Goal: Task Accomplishment & Management: Complete application form

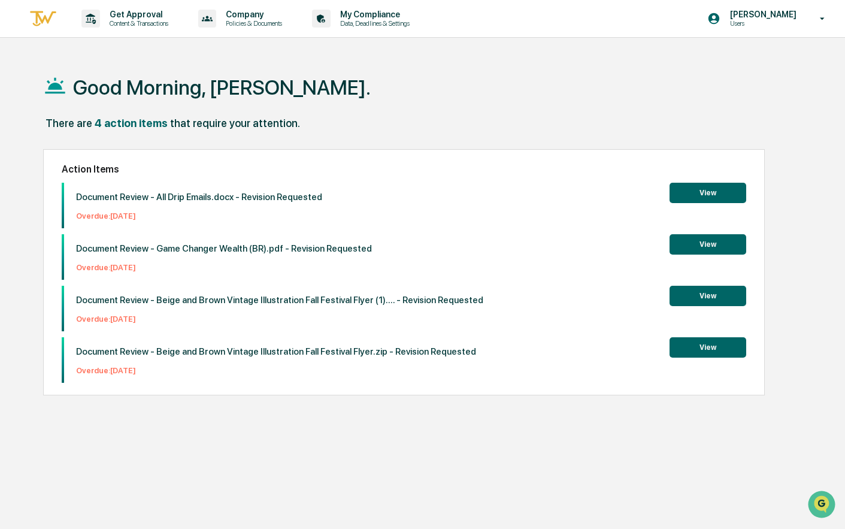
click at [698, 296] on button "View" at bounding box center [708, 296] width 77 height 20
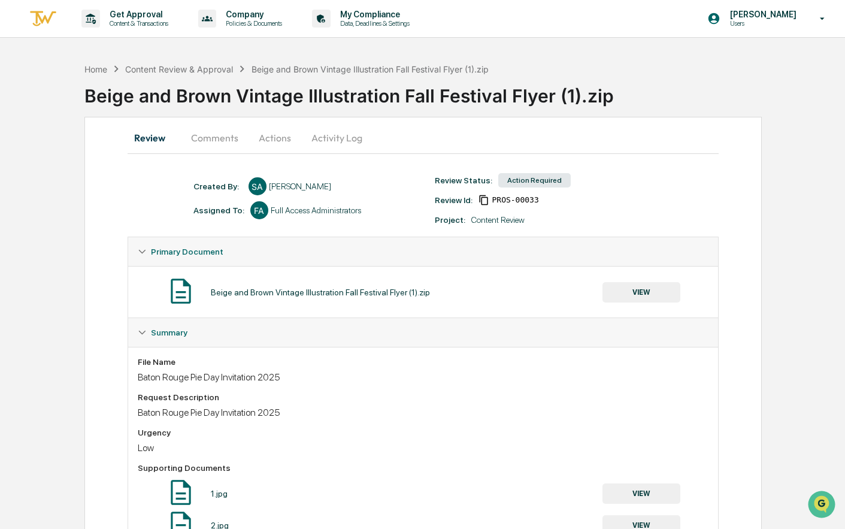
click at [220, 139] on button "Comments" at bounding box center [215, 137] width 66 height 29
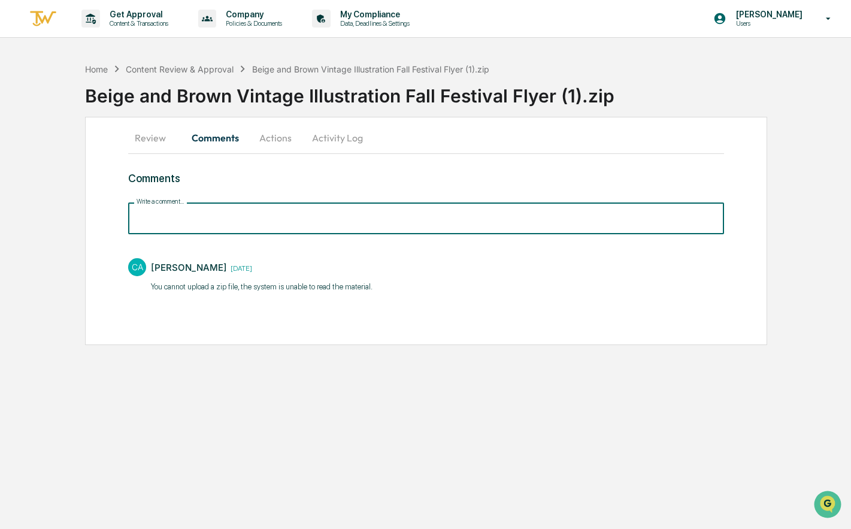
click at [449, 211] on input "Write a comment..." at bounding box center [426, 218] width 596 height 32
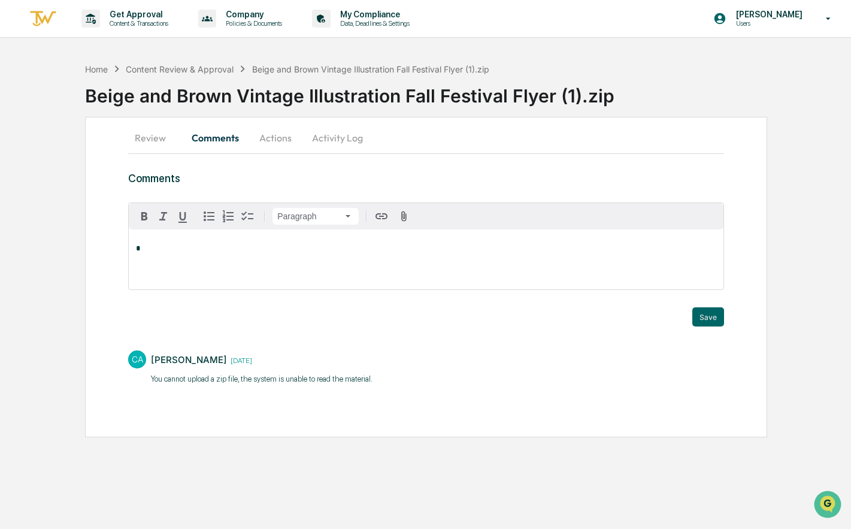
click at [328, 138] on button "Activity Log" at bounding box center [338, 137] width 70 height 29
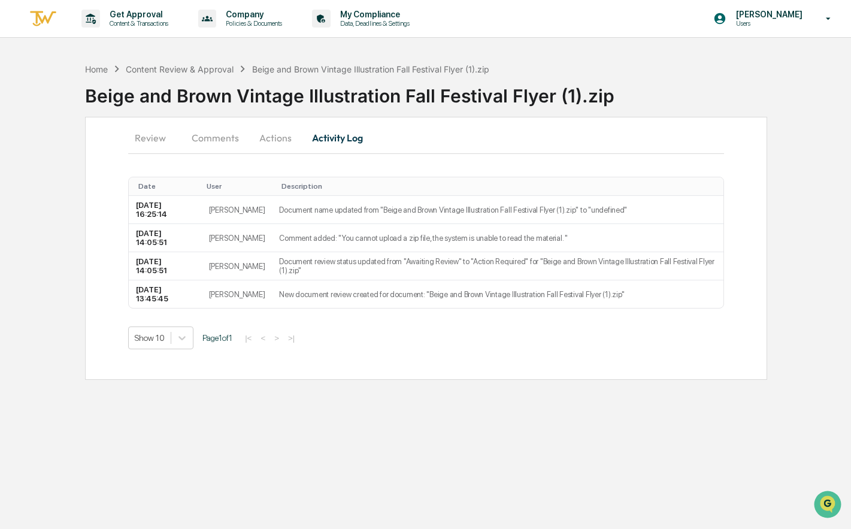
click at [154, 141] on button "Review" at bounding box center [155, 137] width 54 height 29
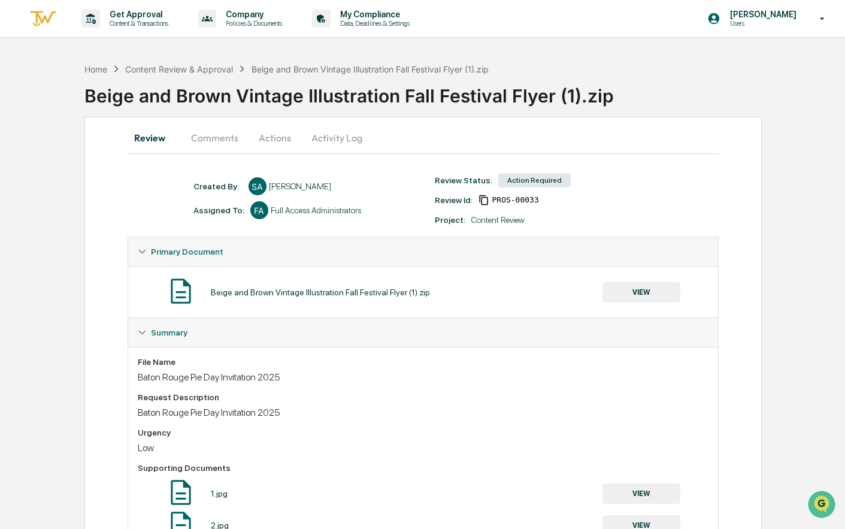
click at [203, 139] on button "Comments" at bounding box center [215, 137] width 66 height 29
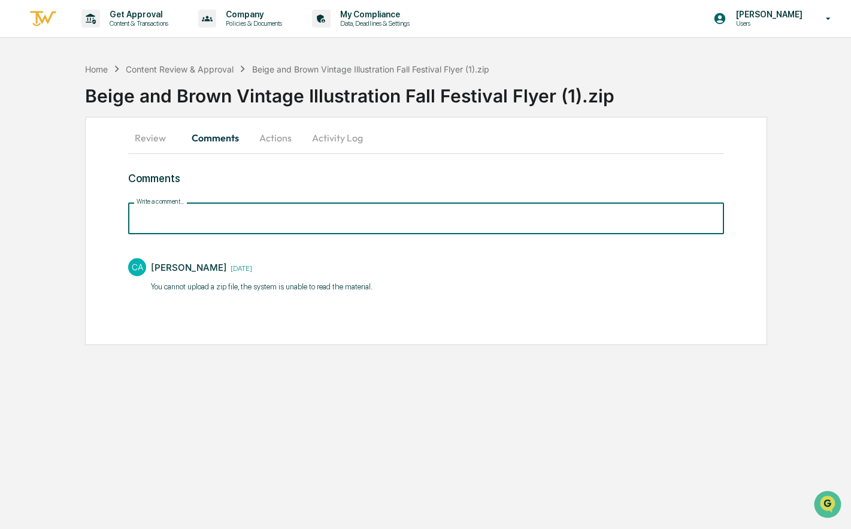
click at [307, 231] on input "Write a comment..." at bounding box center [426, 218] width 596 height 32
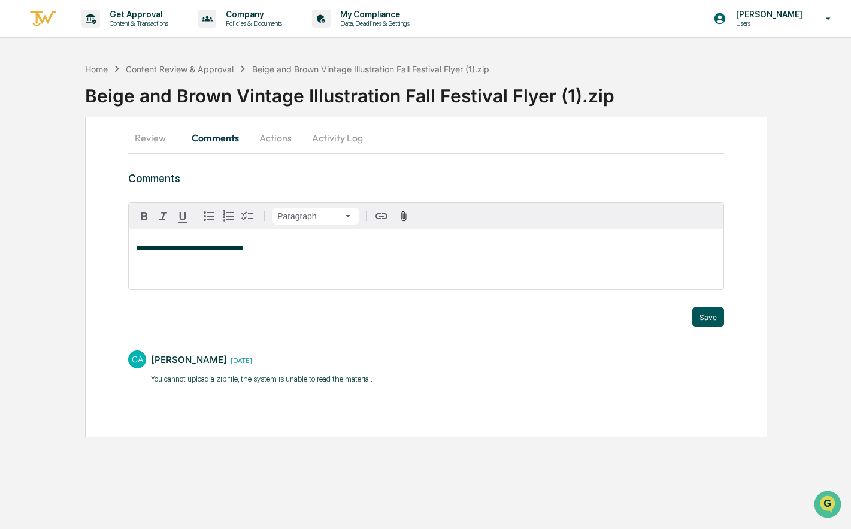
click at [706, 321] on button "Save" at bounding box center [709, 316] width 32 height 19
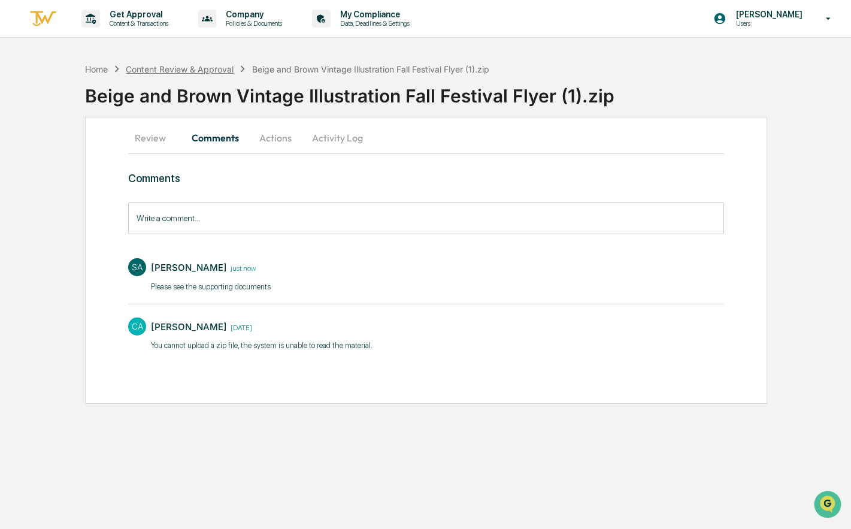
click at [178, 65] on div "Content Review & Approval" at bounding box center [180, 69] width 108 height 10
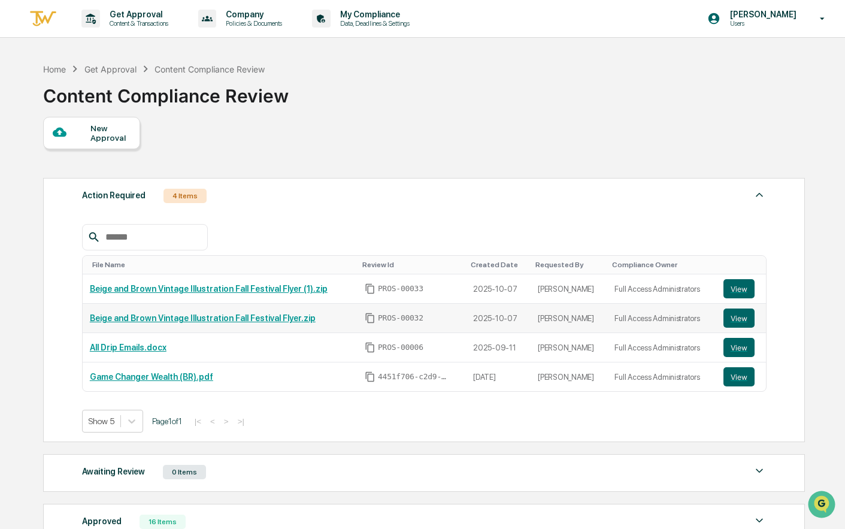
click at [243, 318] on link "Beige and Brown Vintage Illustration Fall Festival Flyer.zip" at bounding box center [203, 318] width 226 height 10
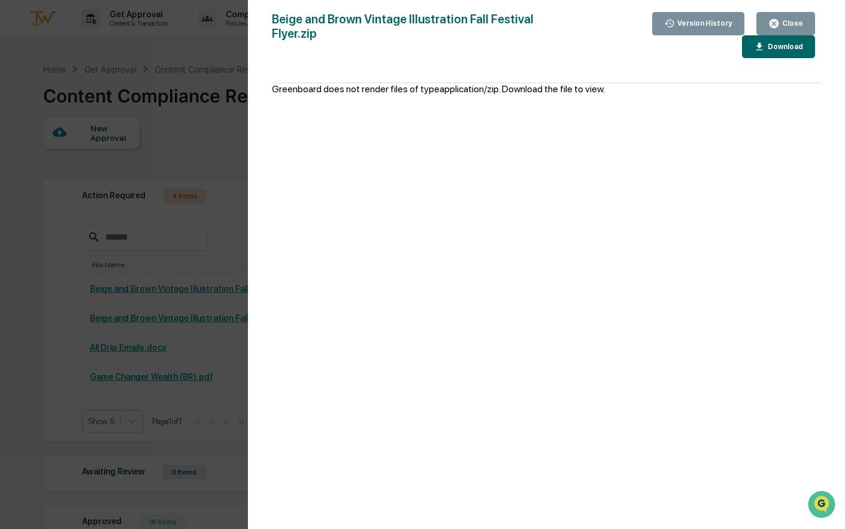
click at [785, 22] on div "Close" at bounding box center [791, 23] width 23 height 8
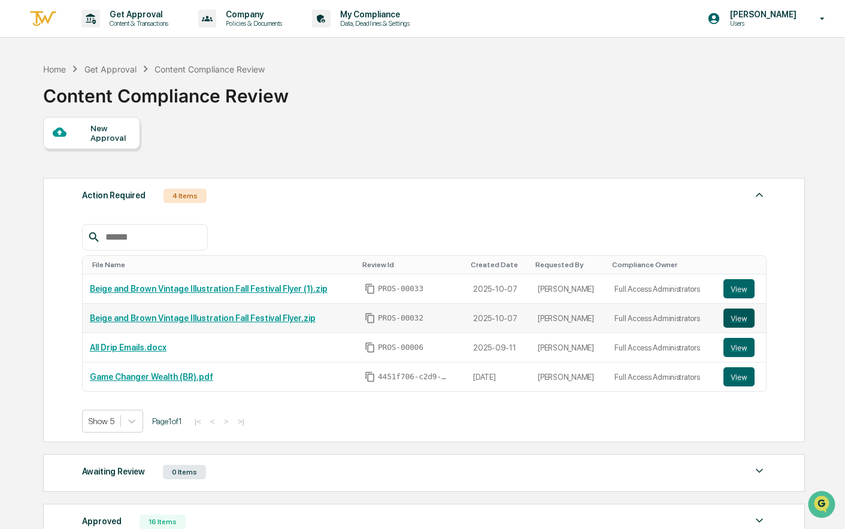
click at [741, 324] on button "View" at bounding box center [739, 318] width 31 height 19
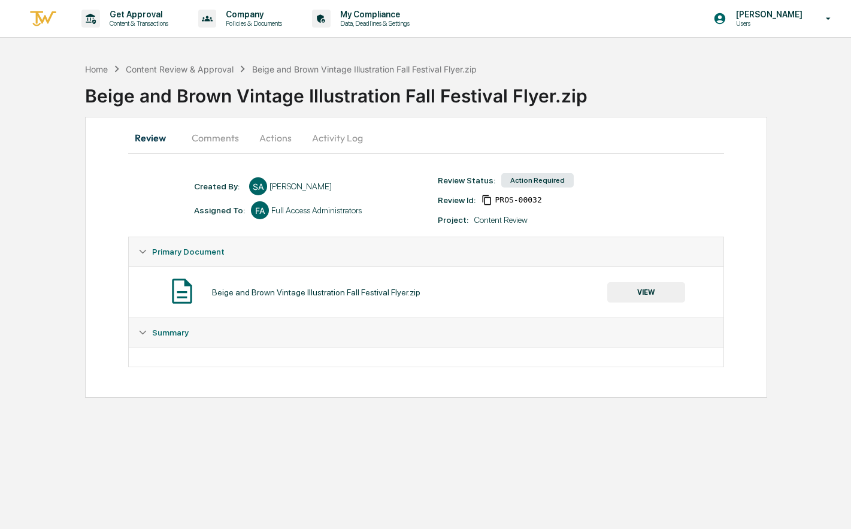
click at [196, 144] on button "Comments" at bounding box center [215, 137] width 66 height 29
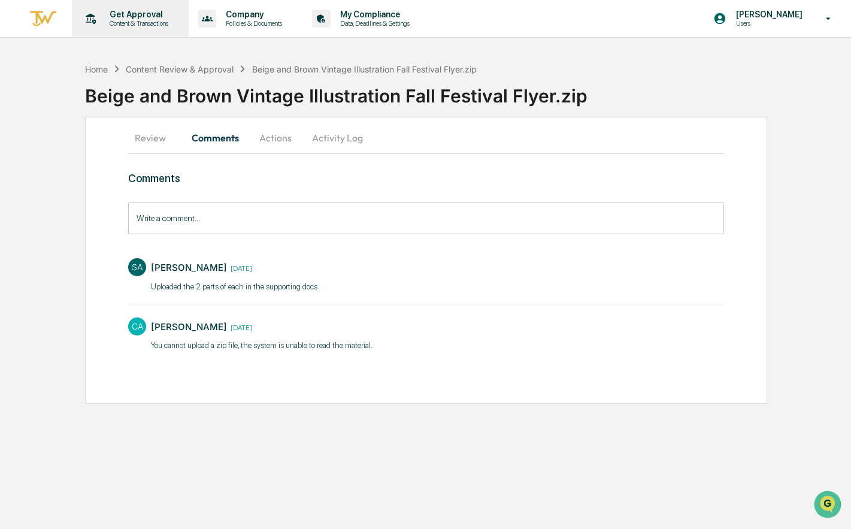
click at [150, 18] on p "Get Approval" at bounding box center [137, 15] width 74 height 10
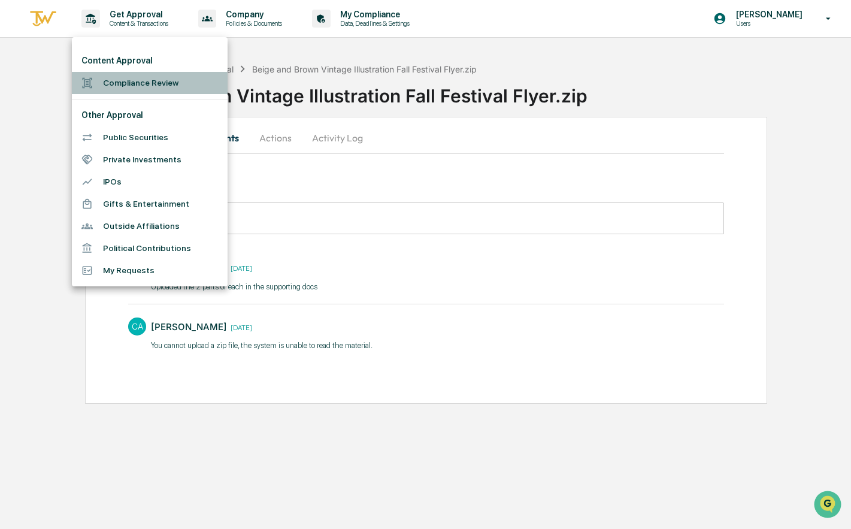
click at [133, 81] on li "Compliance Review" at bounding box center [150, 83] width 156 height 22
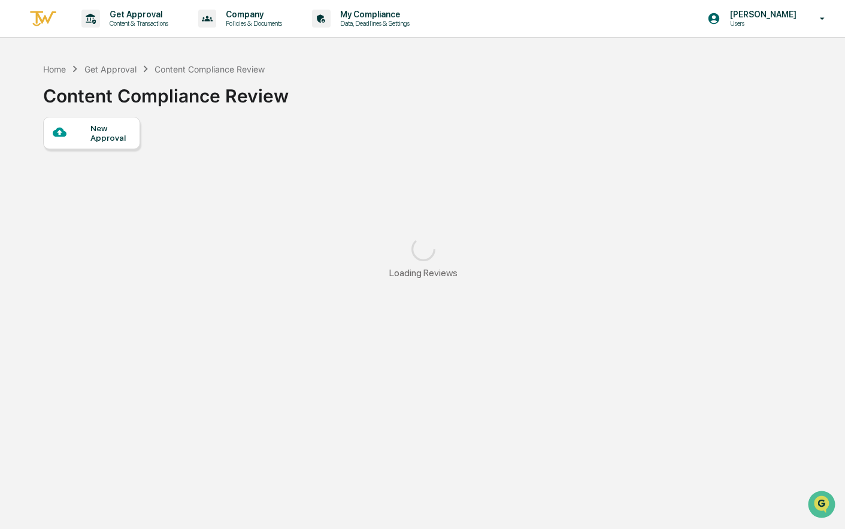
click at [118, 131] on div "New Approval" at bounding box center [110, 132] width 40 height 19
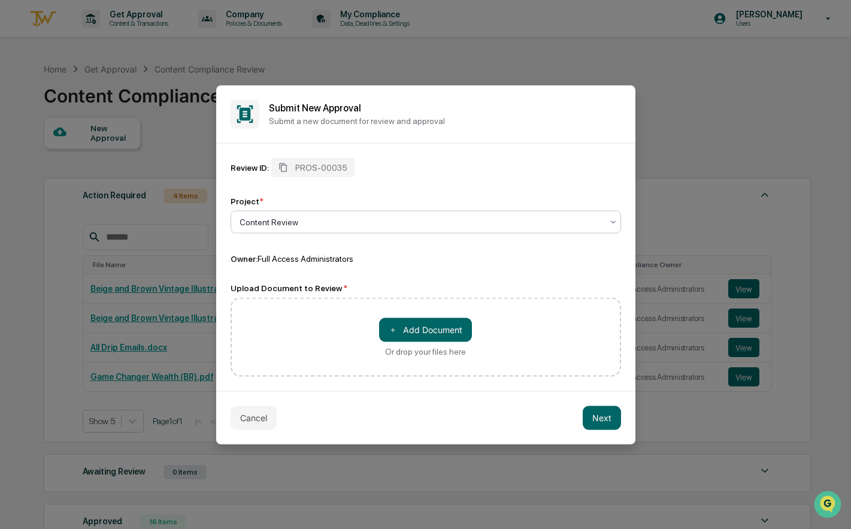
click at [367, 217] on div at bounding box center [421, 222] width 363 height 12
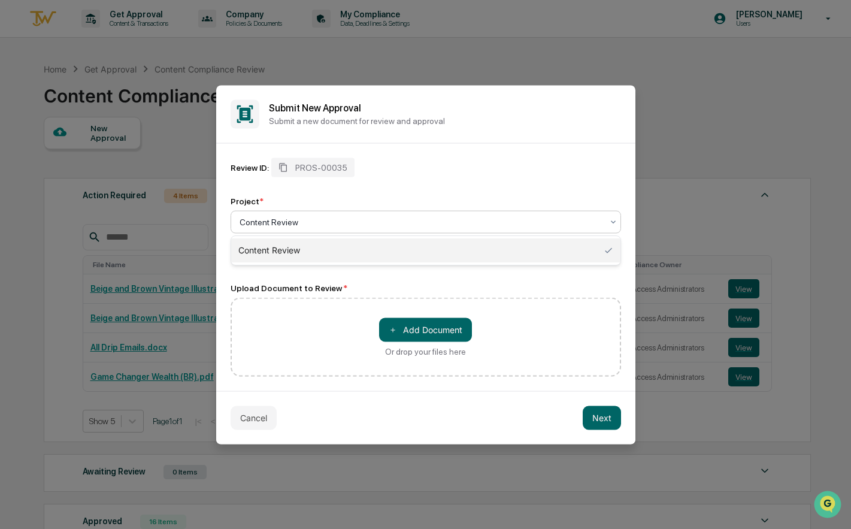
click at [367, 217] on div at bounding box center [421, 222] width 363 height 12
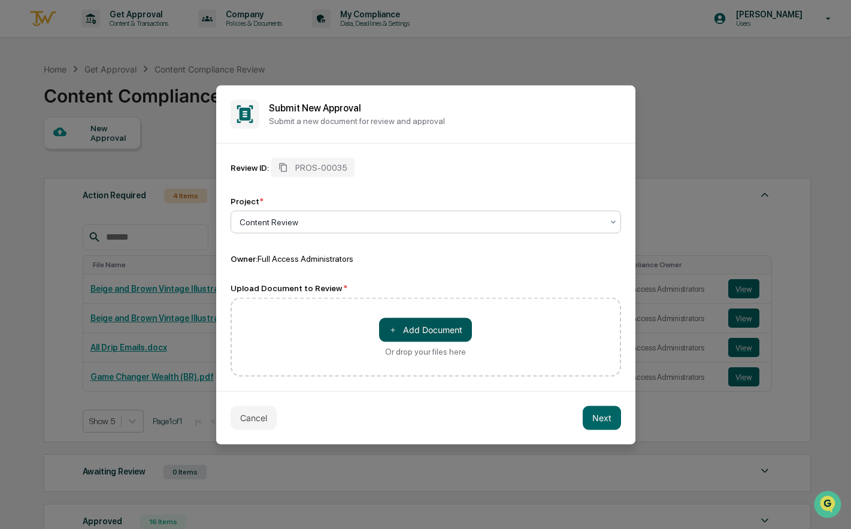
click at [409, 329] on button "＋ Add Document" at bounding box center [425, 329] width 93 height 24
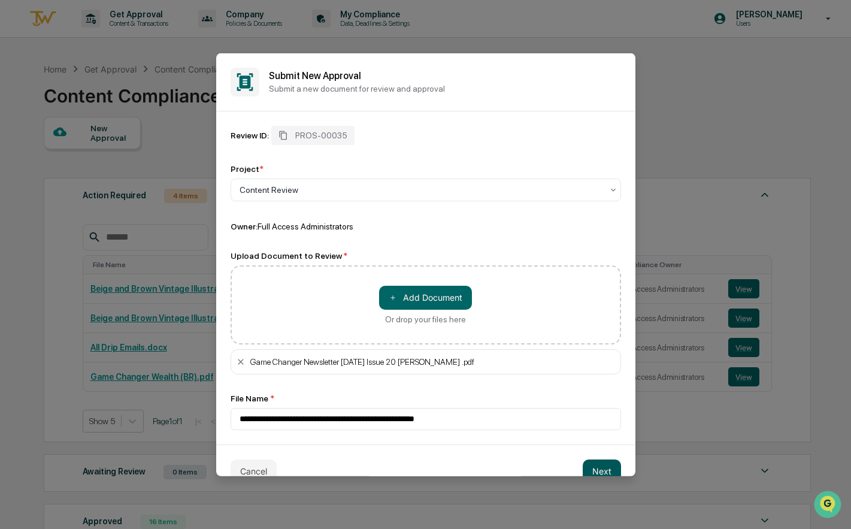
click at [583, 464] on button "Next" at bounding box center [602, 471] width 38 height 24
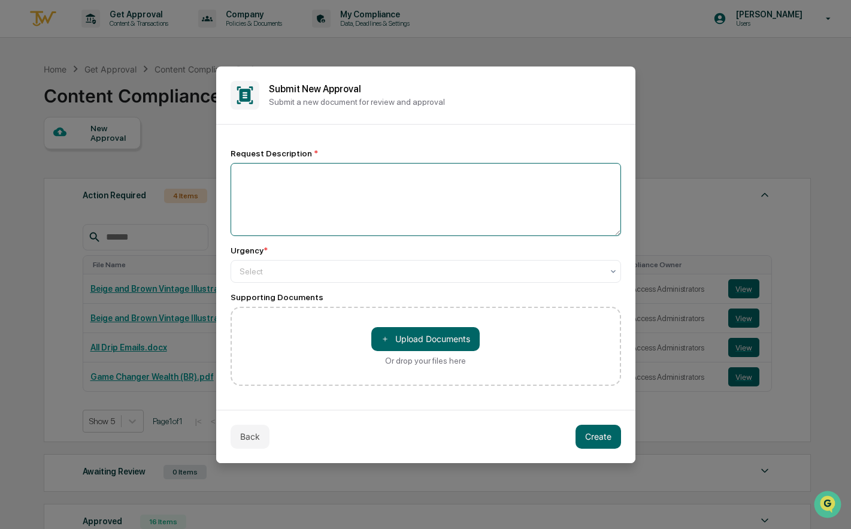
click at [414, 207] on textarea at bounding box center [426, 199] width 391 height 73
type textarea "**********"
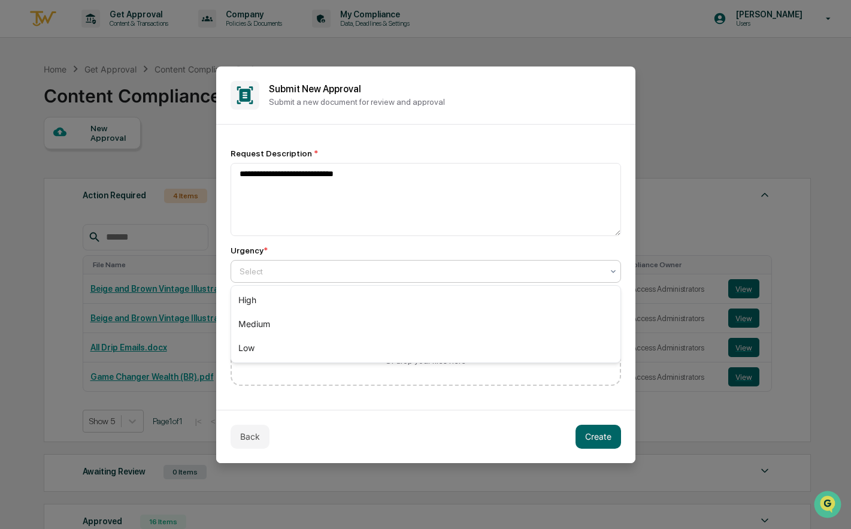
click at [343, 267] on div at bounding box center [421, 271] width 363 height 12
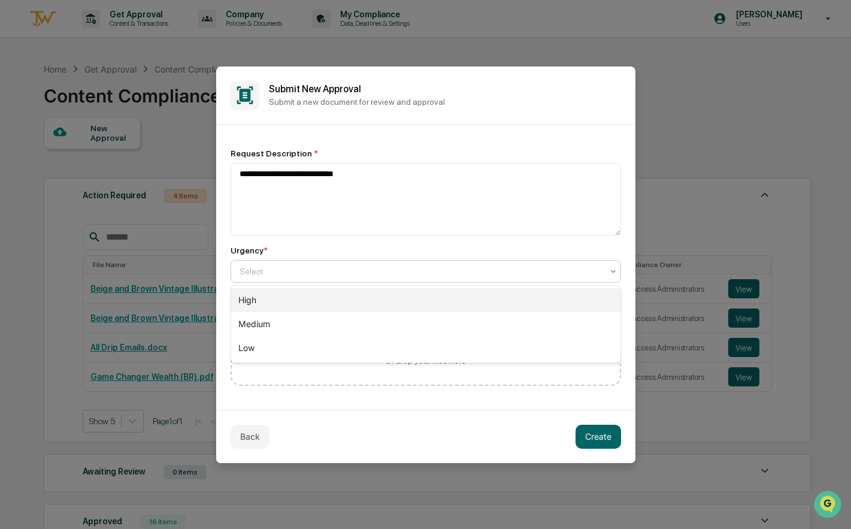
click at [326, 295] on div "High" at bounding box center [425, 300] width 389 height 24
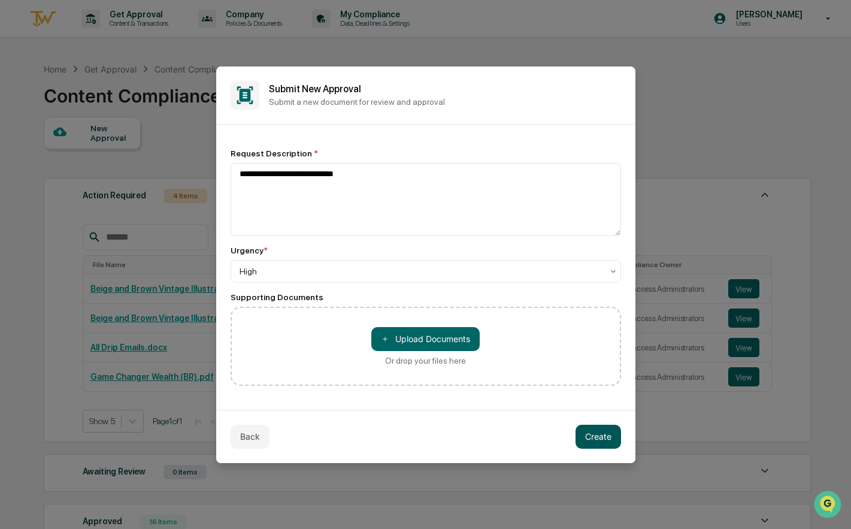
click at [607, 431] on button "Create" at bounding box center [599, 437] width 46 height 24
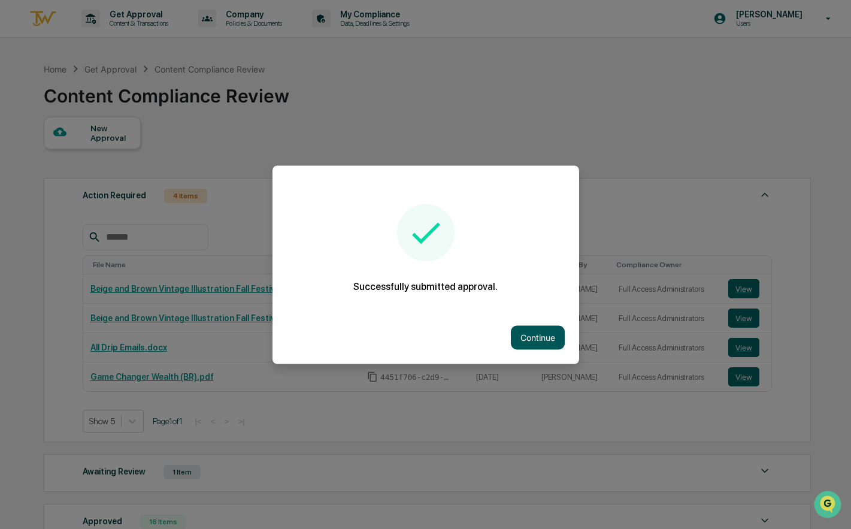
click at [534, 333] on button "Continue" at bounding box center [538, 337] width 54 height 24
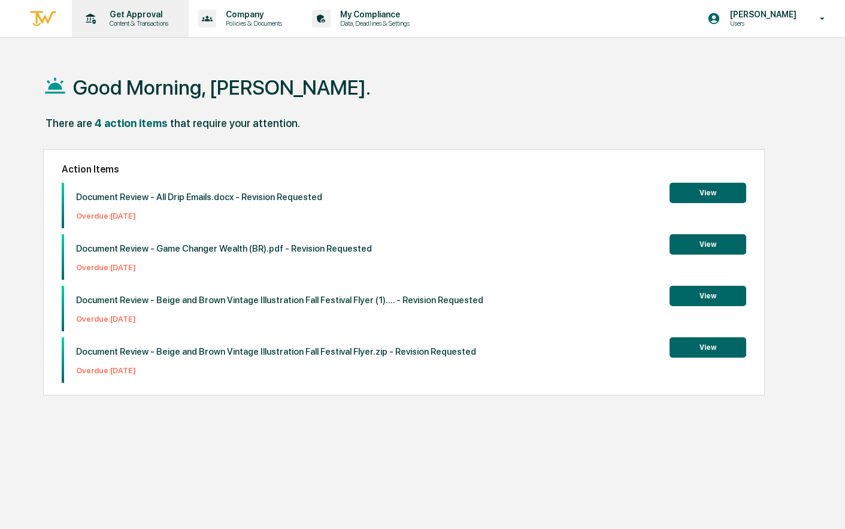
click at [146, 16] on p "Get Approval" at bounding box center [137, 15] width 74 height 10
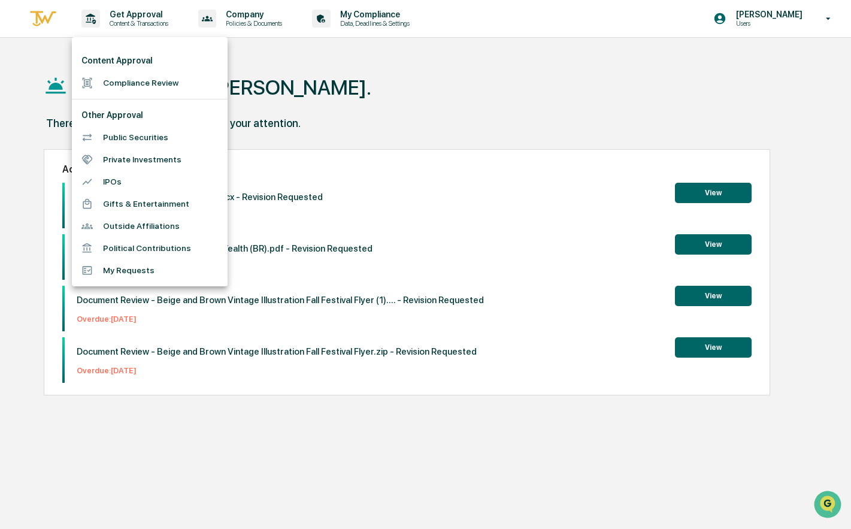
click at [141, 86] on li "Compliance Review" at bounding box center [150, 83] width 156 height 22
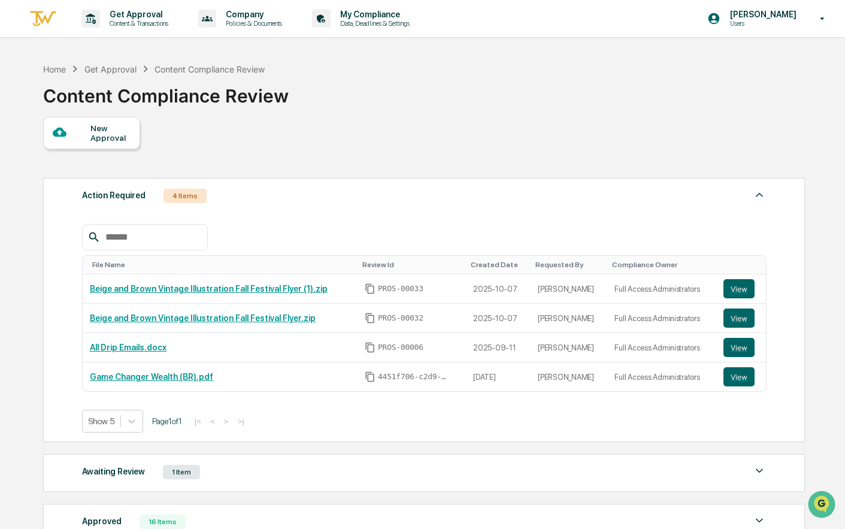
click at [110, 138] on div "New Approval" at bounding box center [110, 132] width 40 height 19
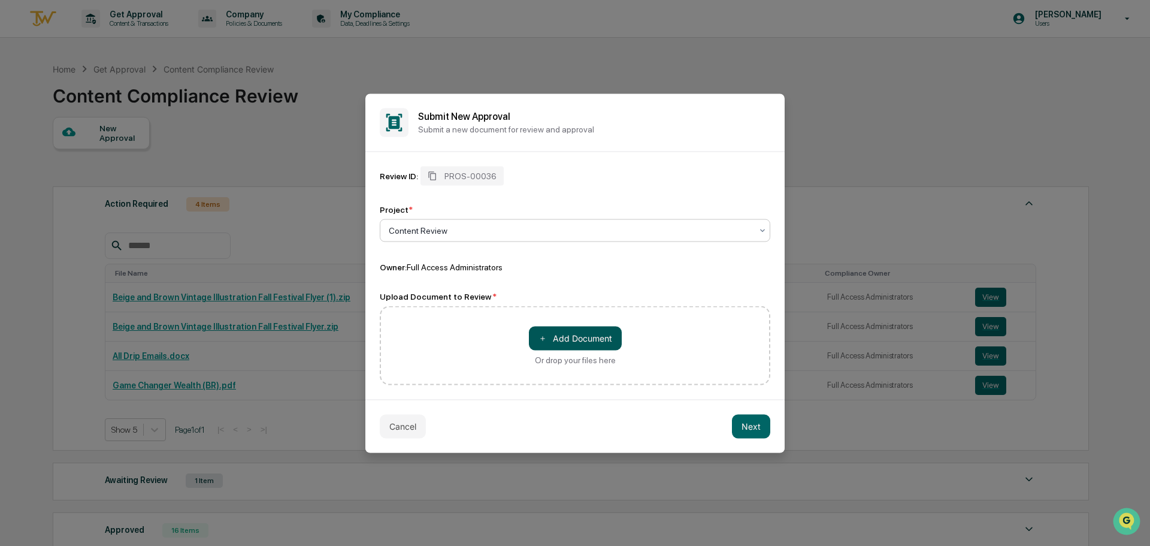
click at [566, 344] on button "＋ Add Document" at bounding box center [575, 338] width 93 height 24
click at [412, 433] on button "Cancel" at bounding box center [403, 426] width 46 height 24
